Goal: Task Accomplishment & Management: Complete application form

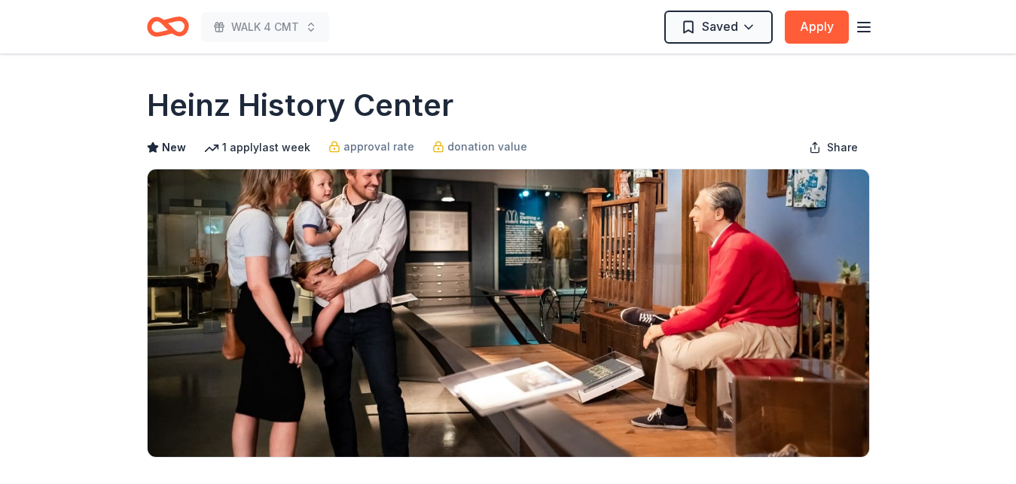
click at [181, 29] on icon "Home" at bounding box center [168, 26] width 42 height 35
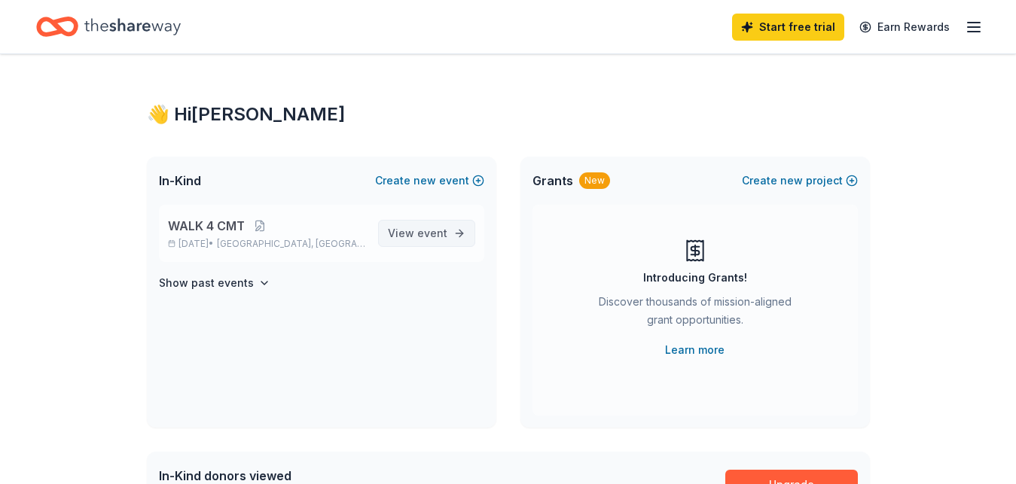
click at [417, 220] on link "View event" at bounding box center [426, 233] width 97 height 27
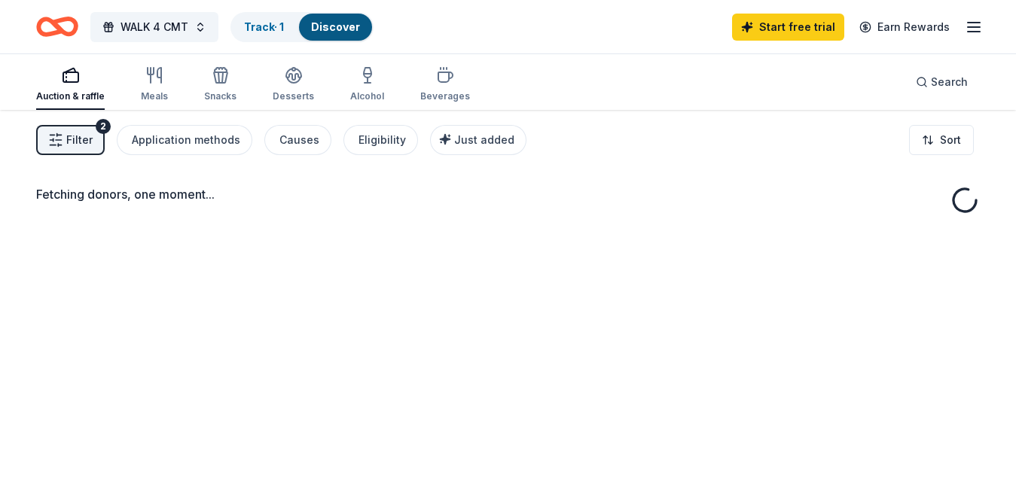
click at [416, 234] on div "Fetching donors, one moment..." at bounding box center [508, 352] width 1016 height 484
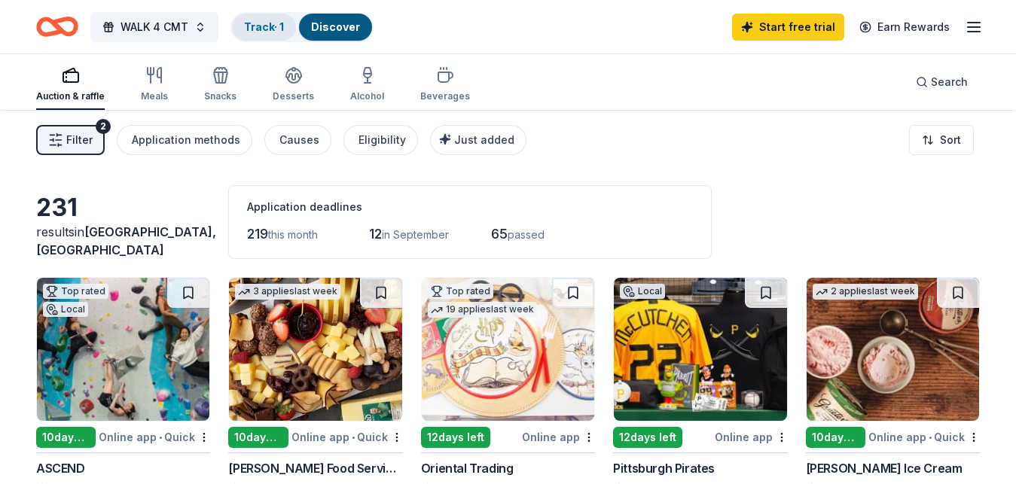
click at [267, 24] on link "Track · 1" at bounding box center [264, 26] width 40 height 13
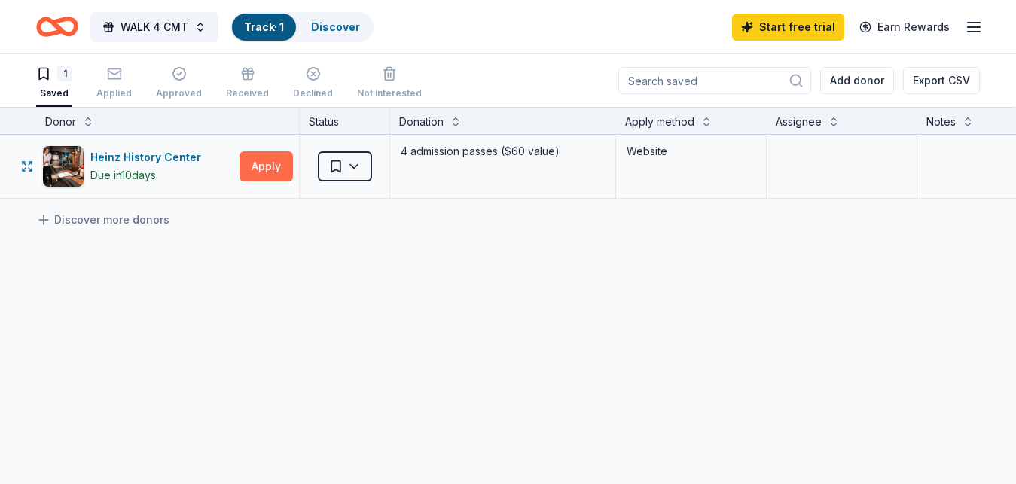
click at [263, 169] on button "Apply" at bounding box center [265, 166] width 53 height 30
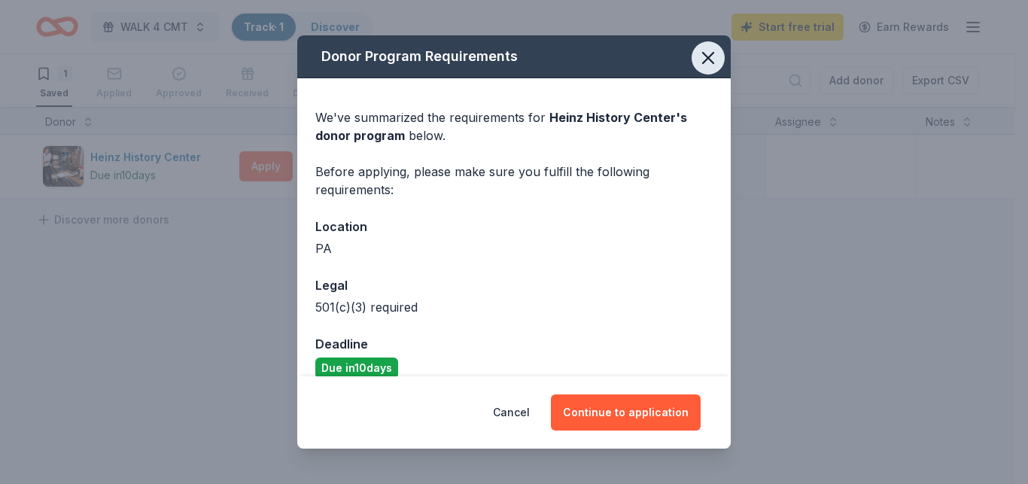
click at [698, 51] on icon "button" at bounding box center [708, 57] width 21 height 21
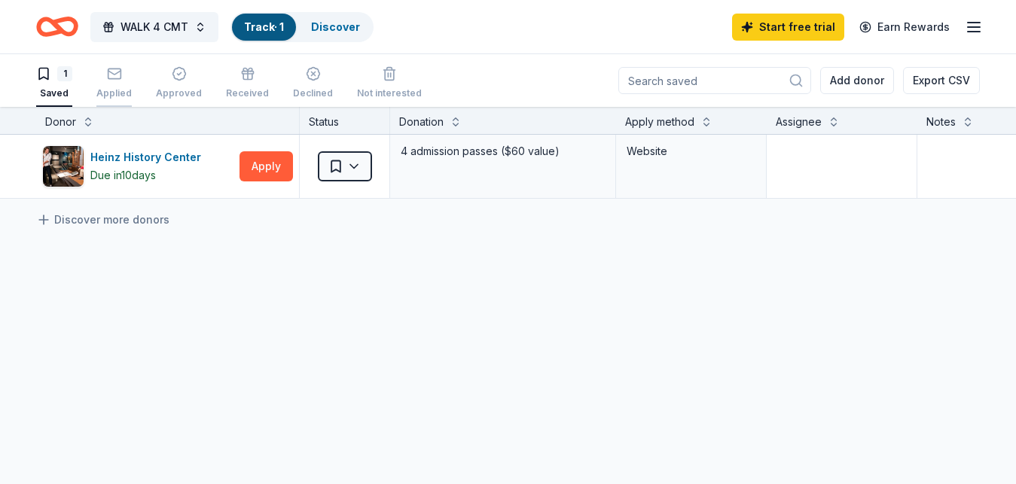
click at [117, 82] on div "Applied" at bounding box center [113, 82] width 35 height 33
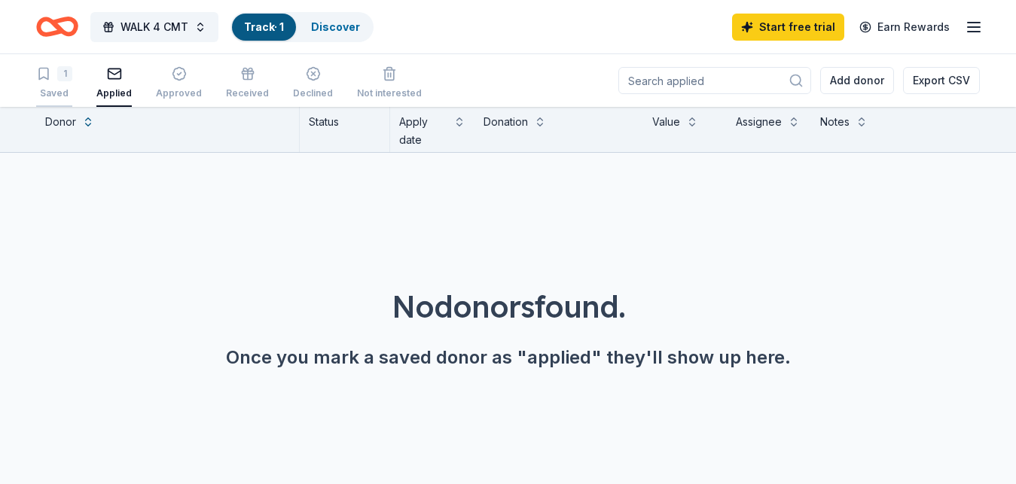
click at [56, 91] on div "Saved" at bounding box center [54, 93] width 36 height 12
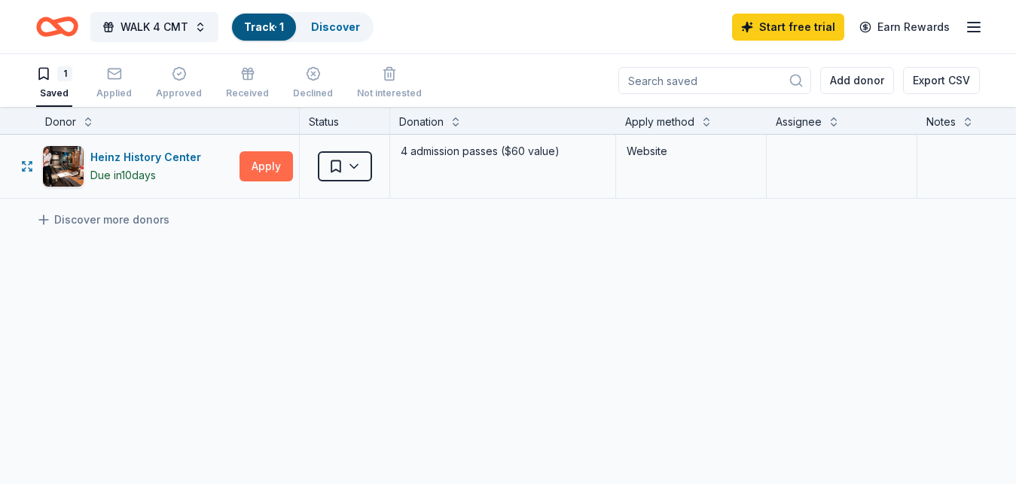
click at [257, 168] on button "Apply" at bounding box center [265, 166] width 53 height 30
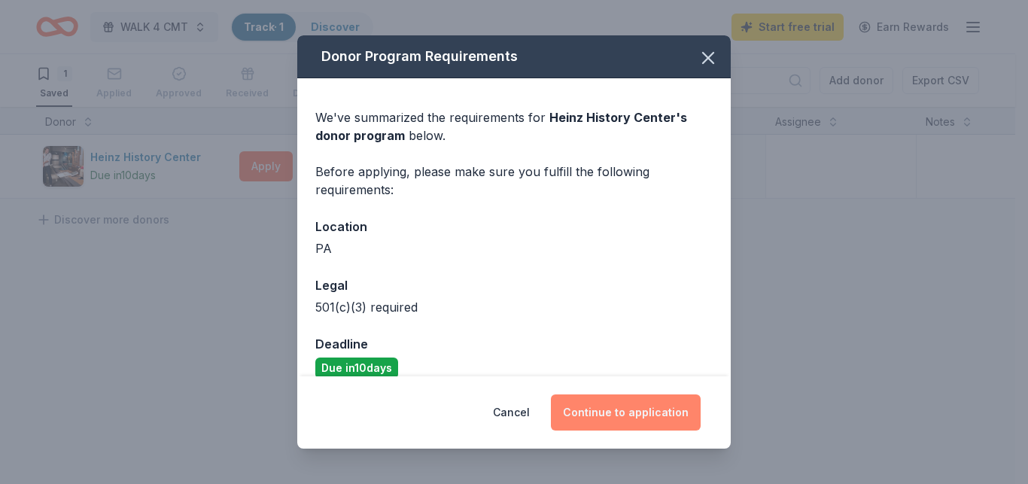
click at [586, 410] on button "Continue to application" at bounding box center [626, 412] width 150 height 36
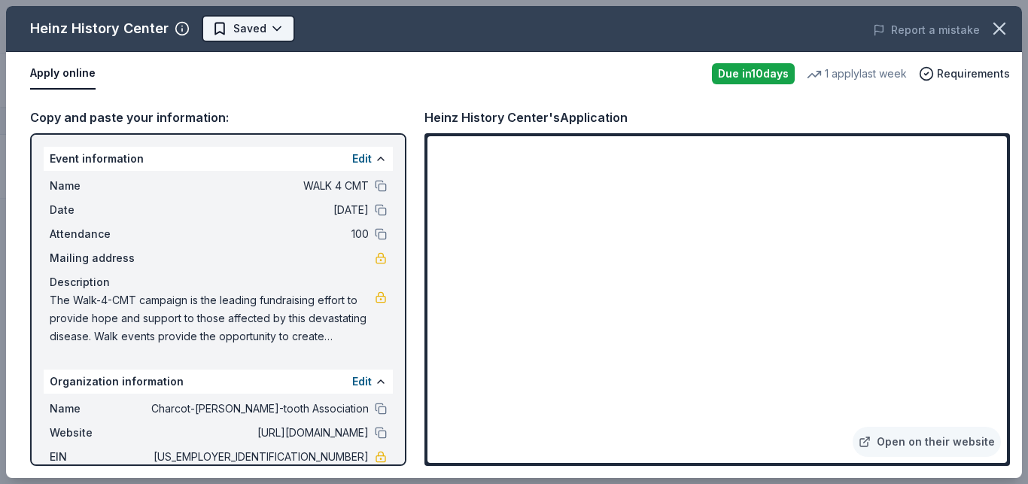
click at [247, 26] on html "10% WALK 4 CMT Track · 1 Discover Start free trial Earn Rewards 1 Saved Applied…" at bounding box center [514, 242] width 1028 height 484
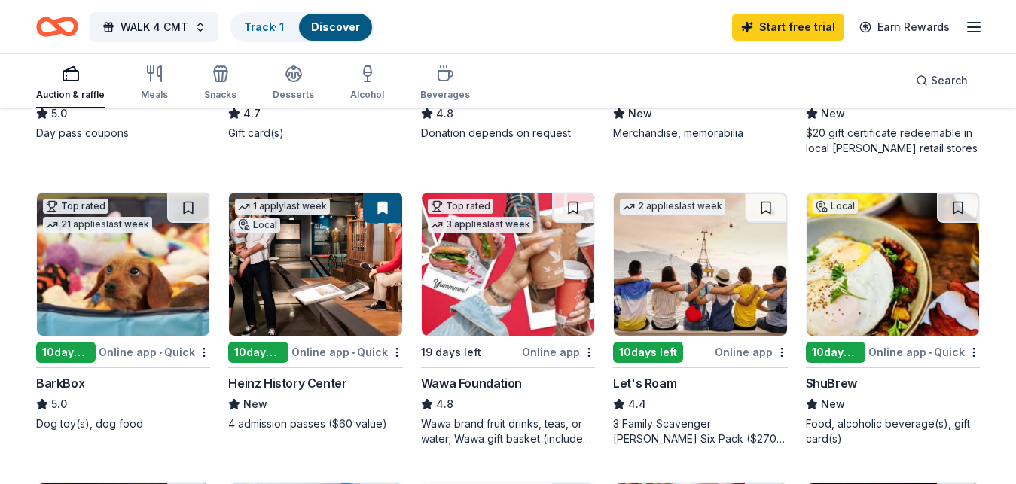
scroll to position [464, 0]
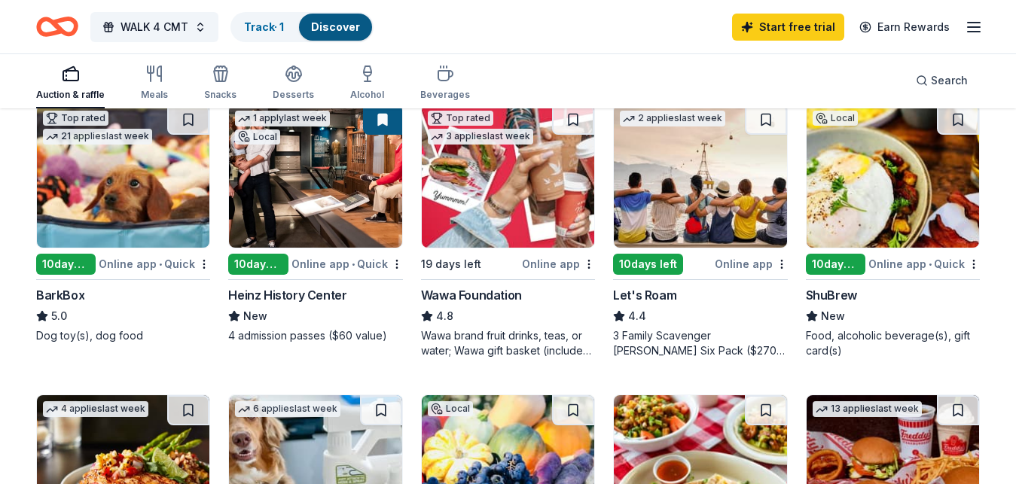
click at [507, 231] on img at bounding box center [508, 176] width 172 height 143
